Goal: Task Accomplishment & Management: Manage account settings

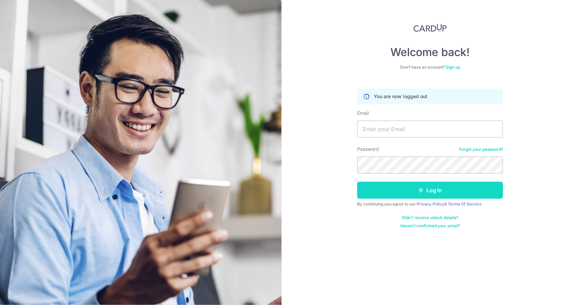
type input "[PERSON_NAME][EMAIL_ADDRESS][DOMAIN_NAME]"
click at [435, 189] on button "Log in" at bounding box center [430, 190] width 146 height 17
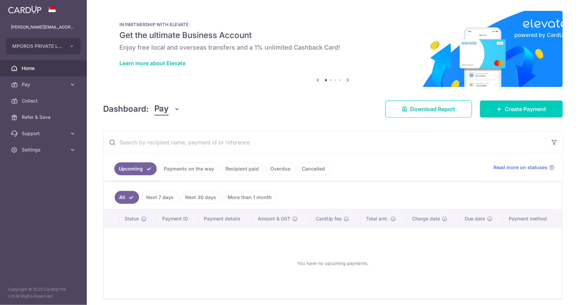
click at [244, 169] on link "Recipient paid" at bounding box center [242, 168] width 42 height 13
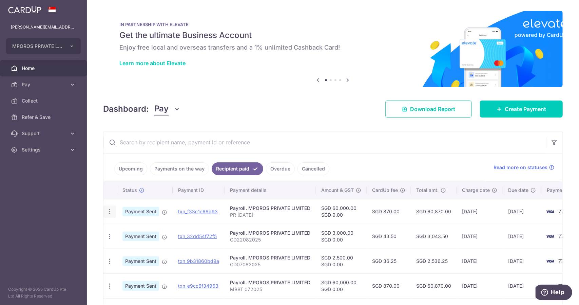
click at [112, 211] on icon "button" at bounding box center [109, 211] width 7 height 7
click at [130, 228] on span "PDF Receipt" at bounding box center [146, 230] width 46 height 7
